Goal: Task Accomplishment & Management: Use online tool/utility

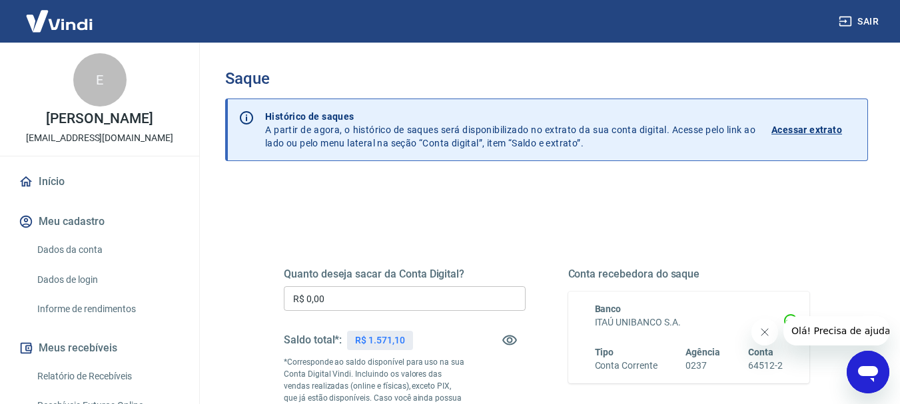
click at [335, 300] on input "R$ 0,00" at bounding box center [405, 298] width 242 height 25
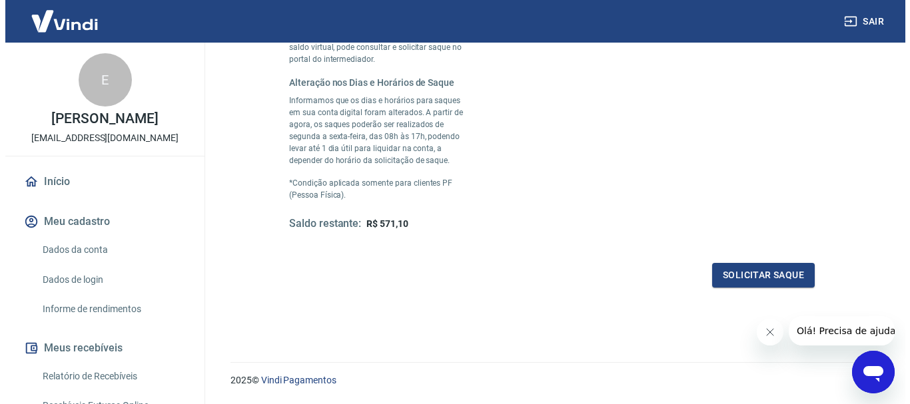
scroll to position [402, 0]
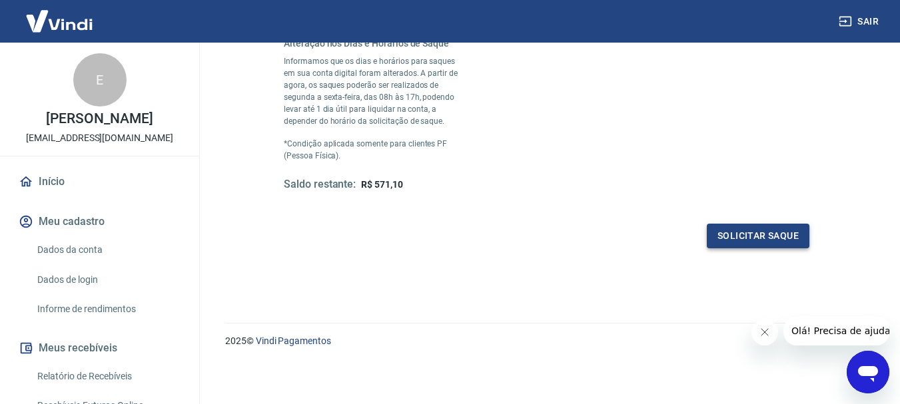
type input "R$ 1.000,00"
click at [761, 240] on button "Solicitar saque" at bounding box center [757, 236] width 103 height 25
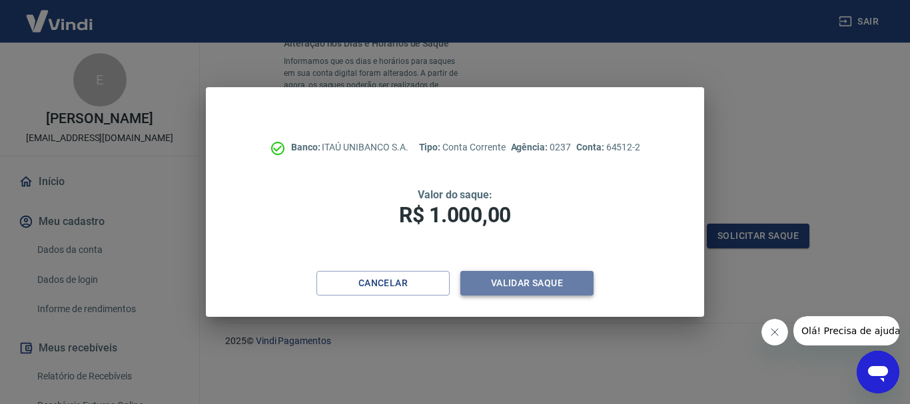
click at [529, 286] on button "Validar saque" at bounding box center [526, 283] width 133 height 25
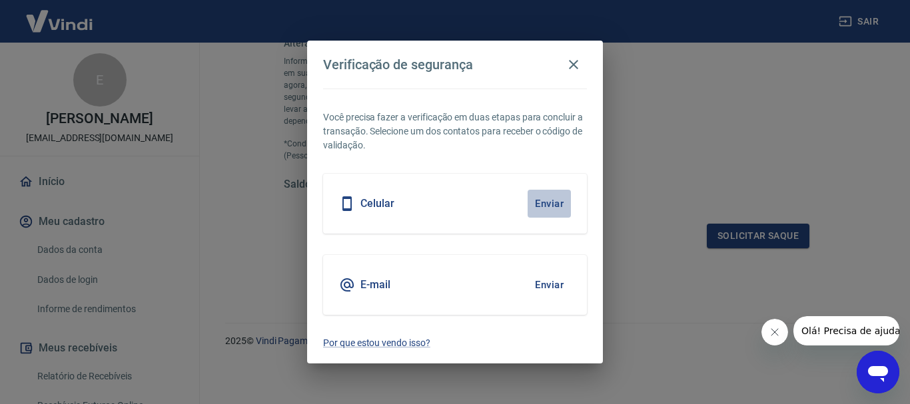
click at [553, 206] on button "Enviar" at bounding box center [548, 204] width 43 height 28
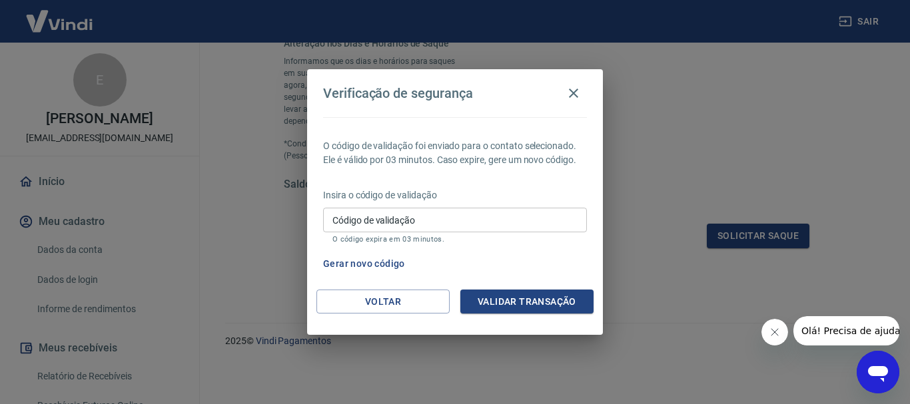
click at [551, 230] on input "Código de validação" at bounding box center [455, 220] width 264 height 25
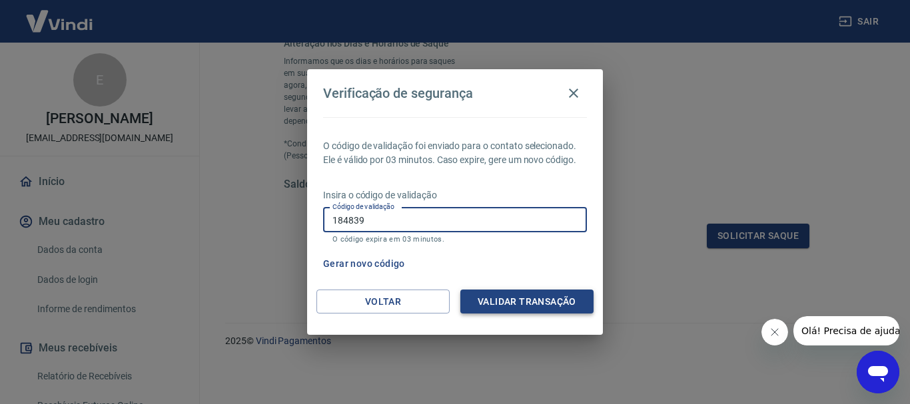
type input "184839"
click at [508, 299] on button "Validar transação" at bounding box center [526, 302] width 133 height 25
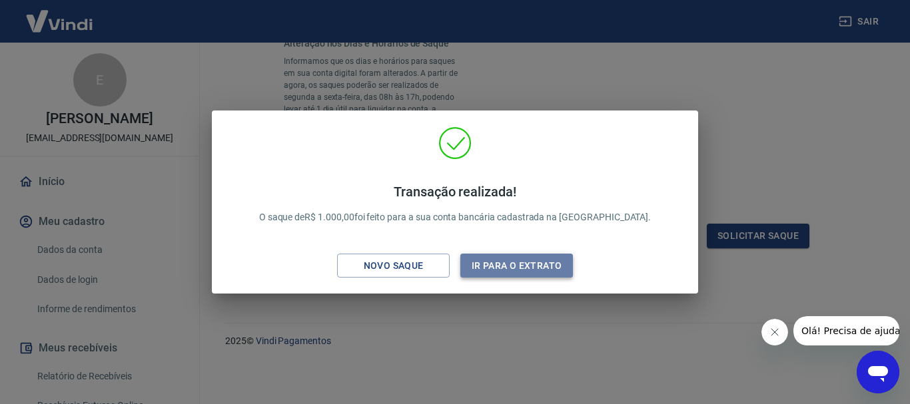
click at [523, 262] on button "Ir para o extrato" at bounding box center [516, 266] width 113 height 25
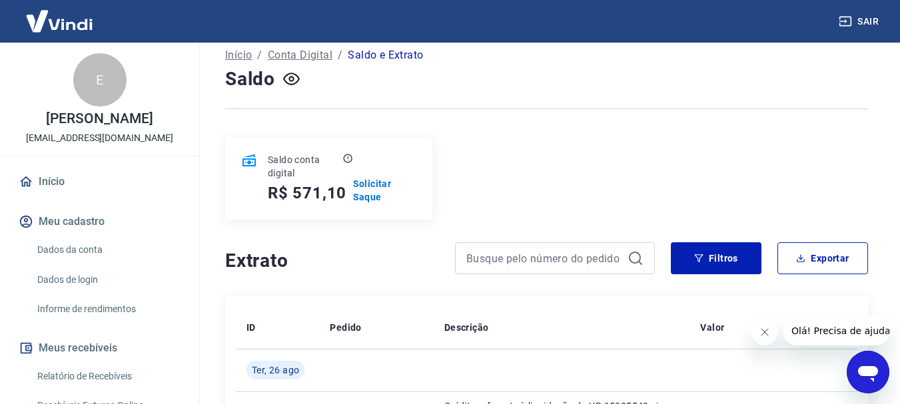
scroll to position [111, 0]
